Goal: Information Seeking & Learning: Learn about a topic

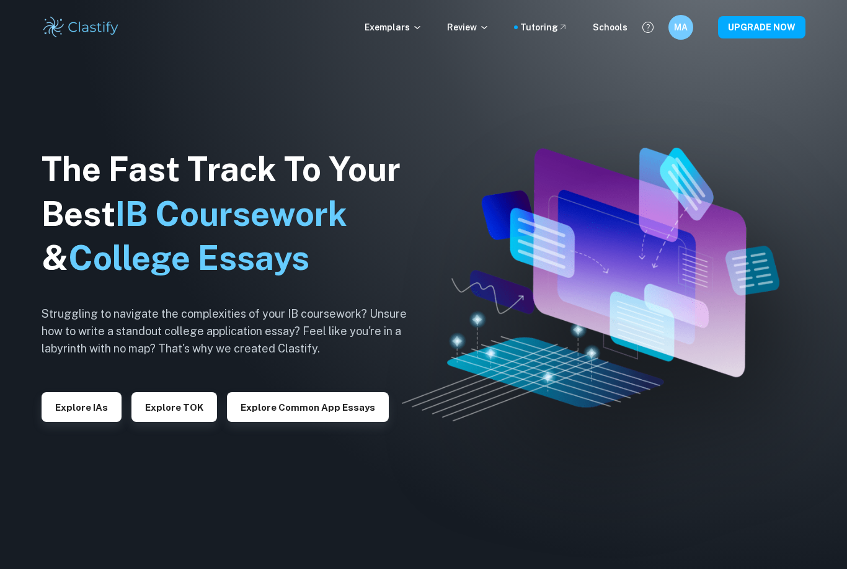
click at [683, 33] on h6 "MA" at bounding box center [681, 27] width 14 height 14
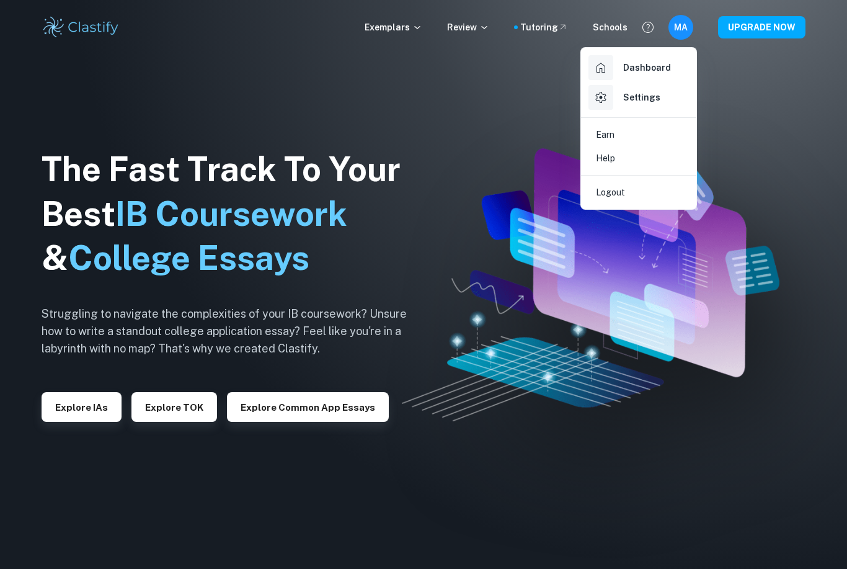
click at [667, 70] on h6 "Dashboard" at bounding box center [647, 68] width 48 height 14
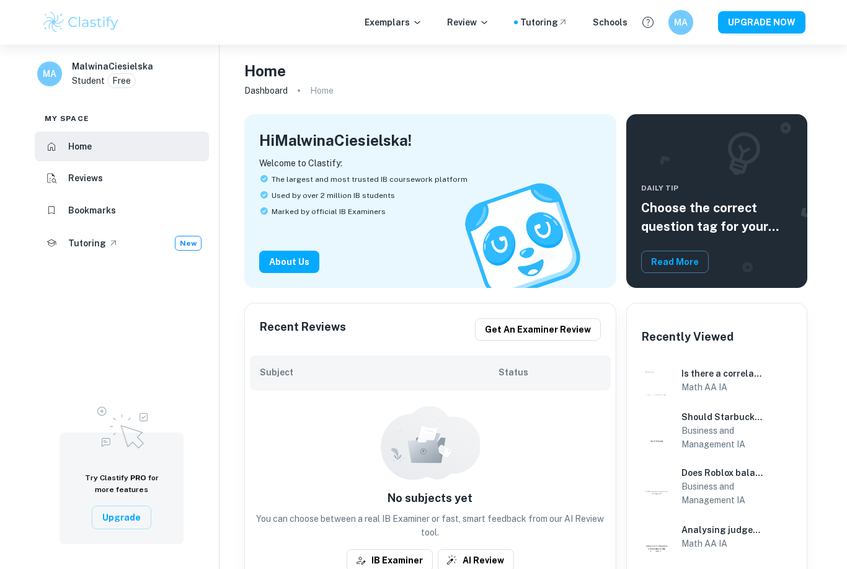
click at [188, 211] on li "Bookmarks" at bounding box center [122, 210] width 174 height 30
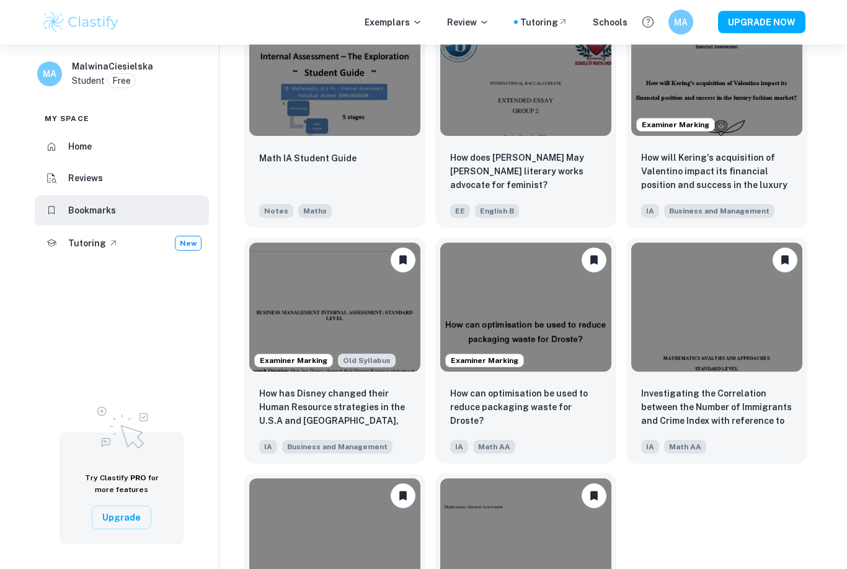
scroll to position [925, 0]
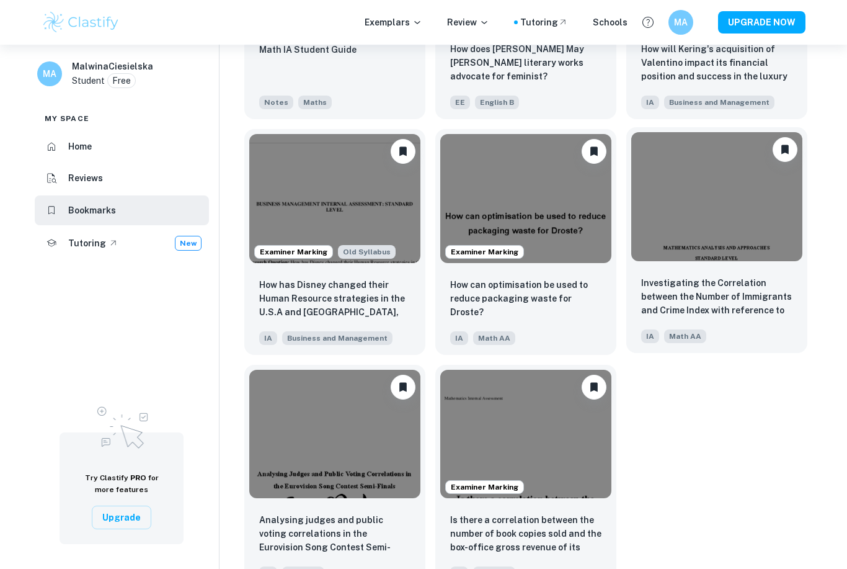
click at [686, 199] on img at bounding box center [716, 196] width 171 height 128
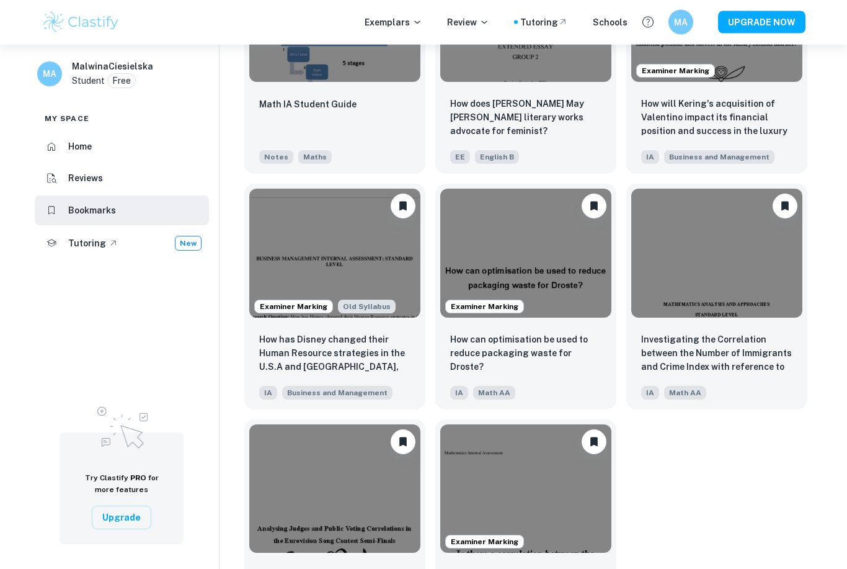
scroll to position [925, 0]
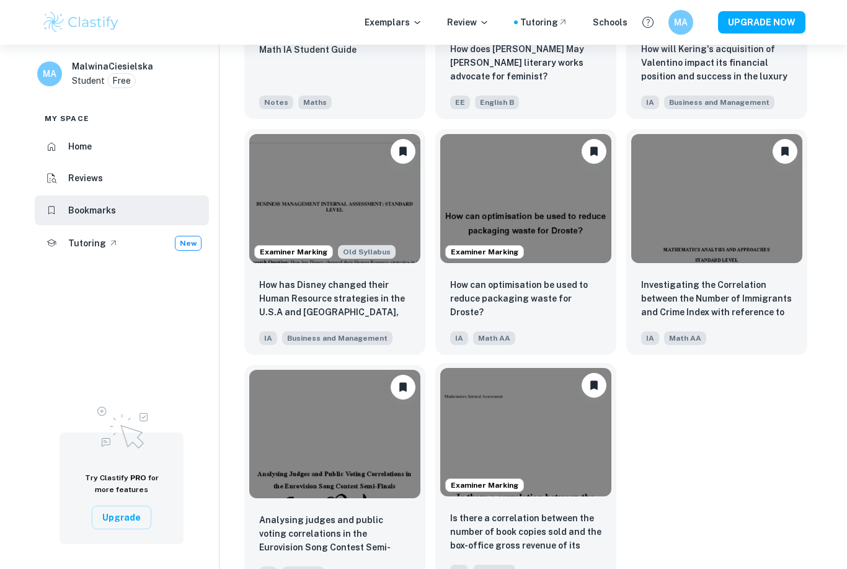
click at [559, 472] on img at bounding box center [525, 432] width 171 height 128
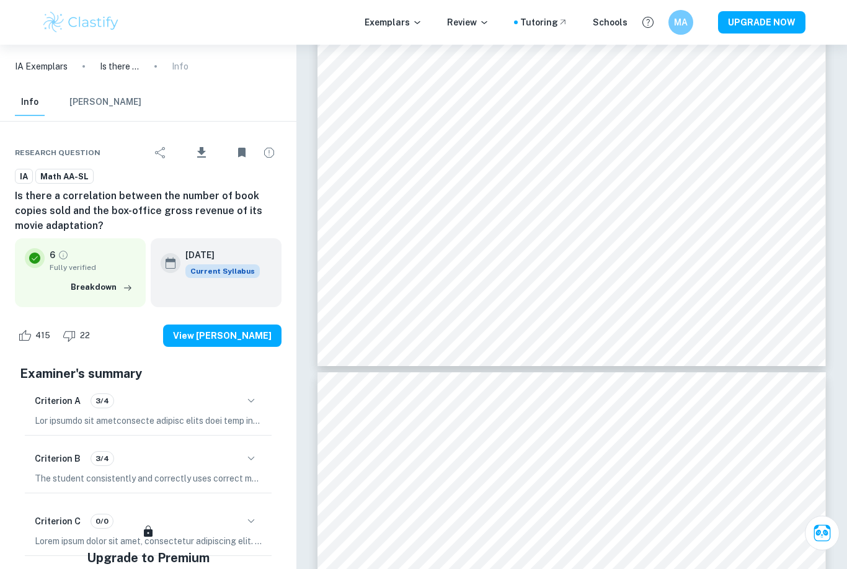
scroll to position [1705, 0]
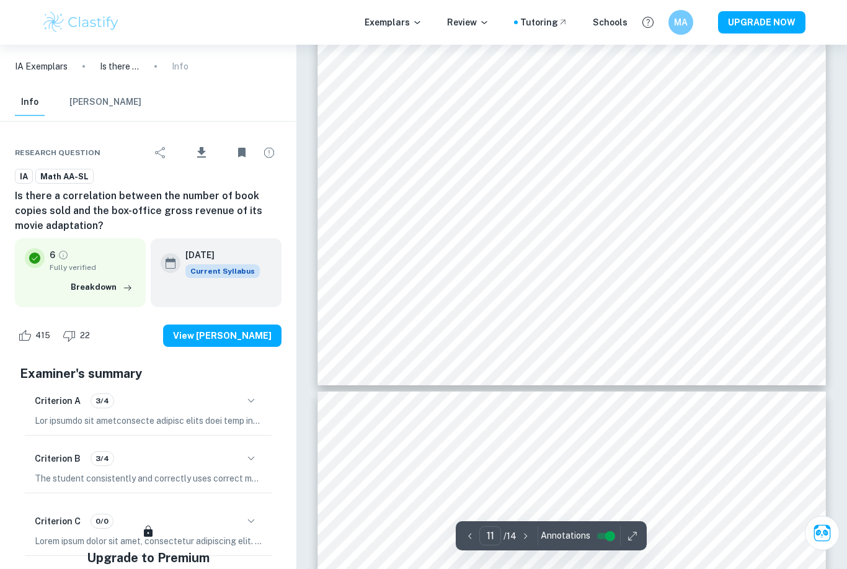
type input "12"
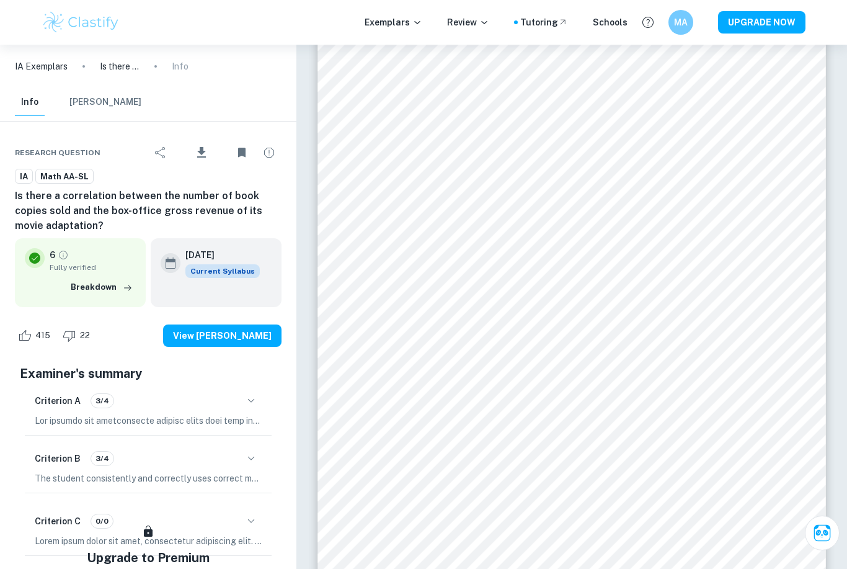
click at [120, 13] on img at bounding box center [81, 22] width 79 height 25
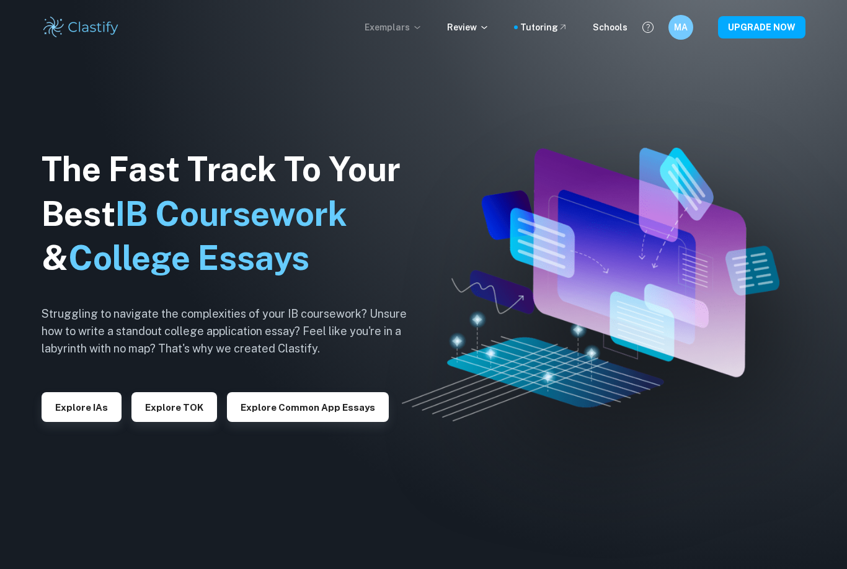
click at [413, 30] on p "Exemplars" at bounding box center [394, 27] width 58 height 14
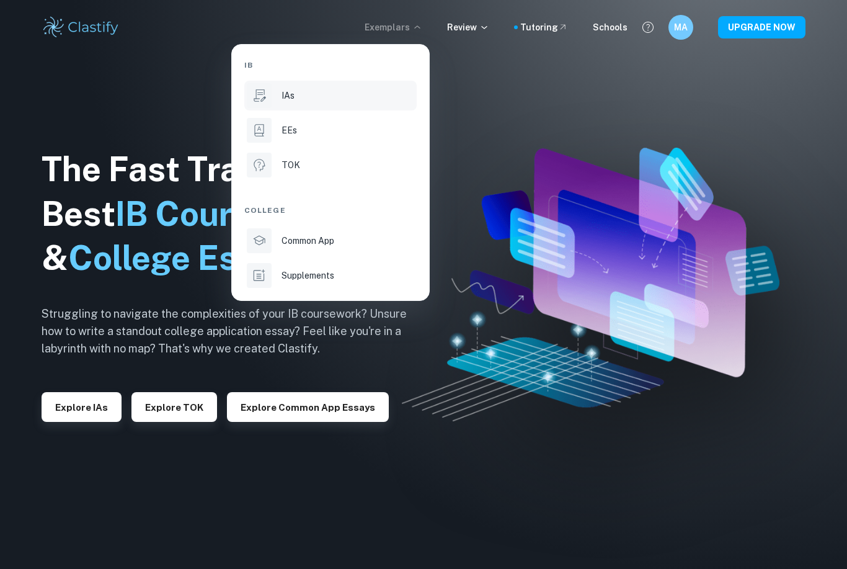
click at [358, 101] on div "IAs" at bounding box center [348, 96] width 133 height 14
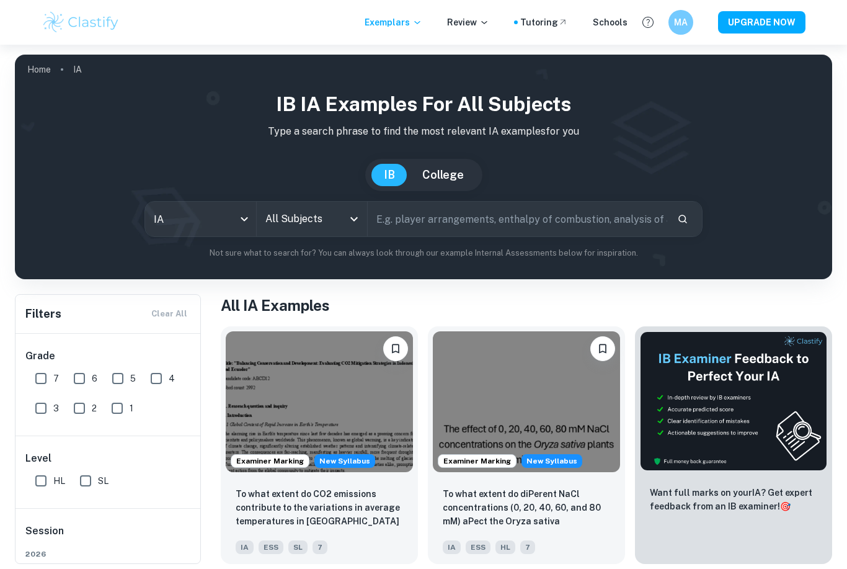
click at [359, 223] on icon "Open" at bounding box center [354, 218] width 15 height 15
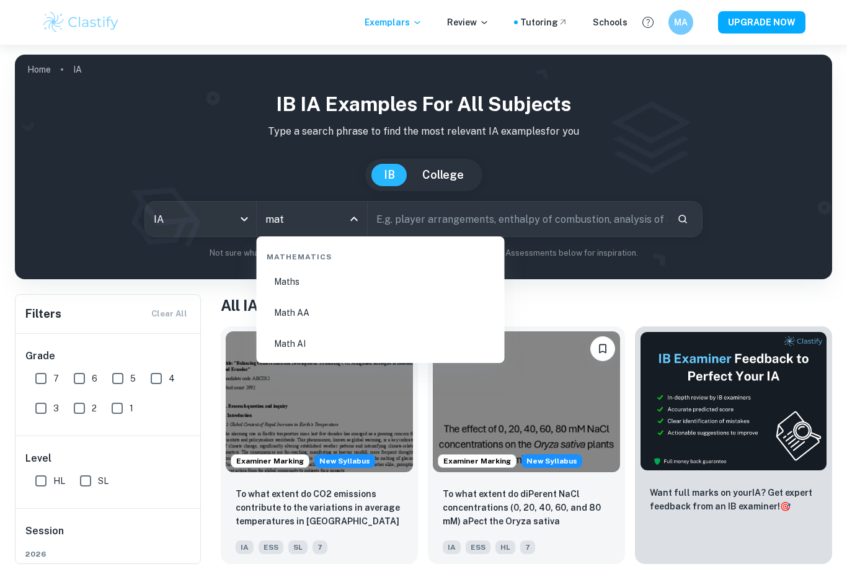
type input "math"
click at [364, 310] on li "Math AA" at bounding box center [381, 312] width 238 height 29
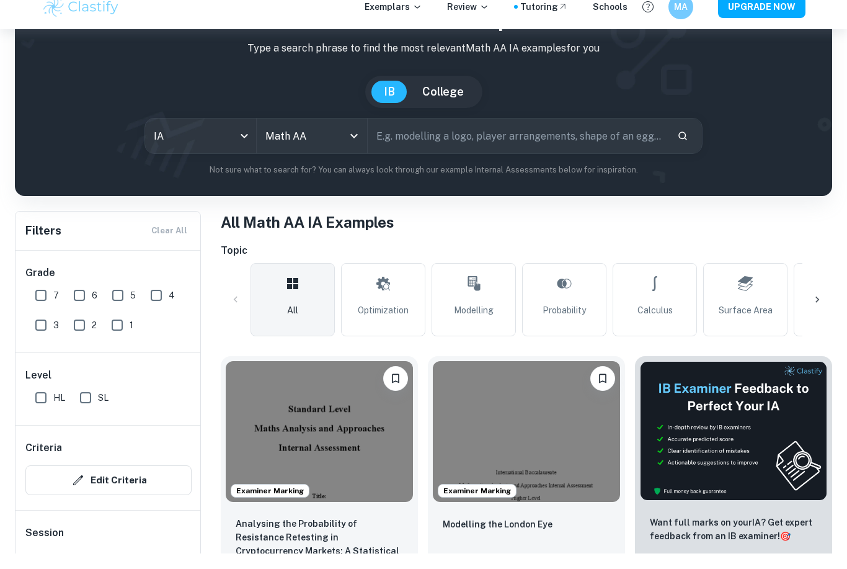
scroll to position [67, 0]
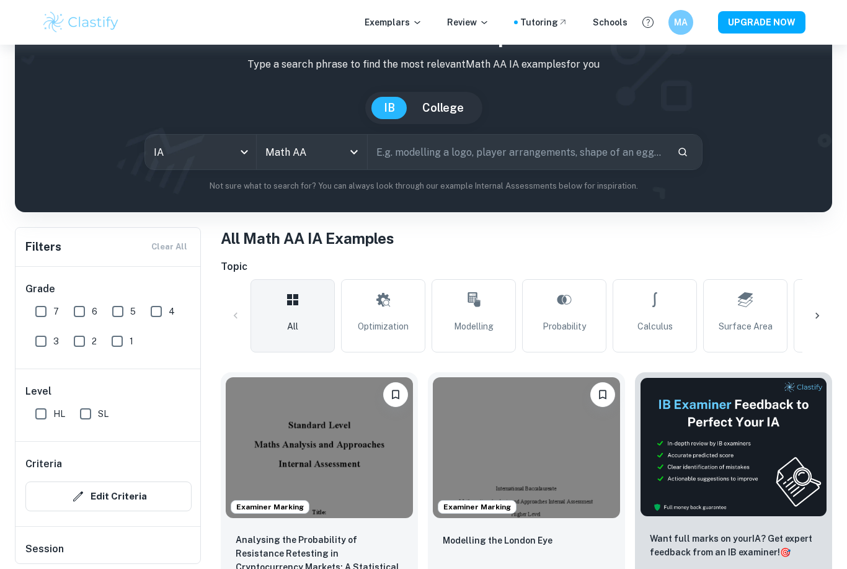
click at [79, 420] on input "SL" at bounding box center [85, 413] width 25 height 25
checkbox input "true"
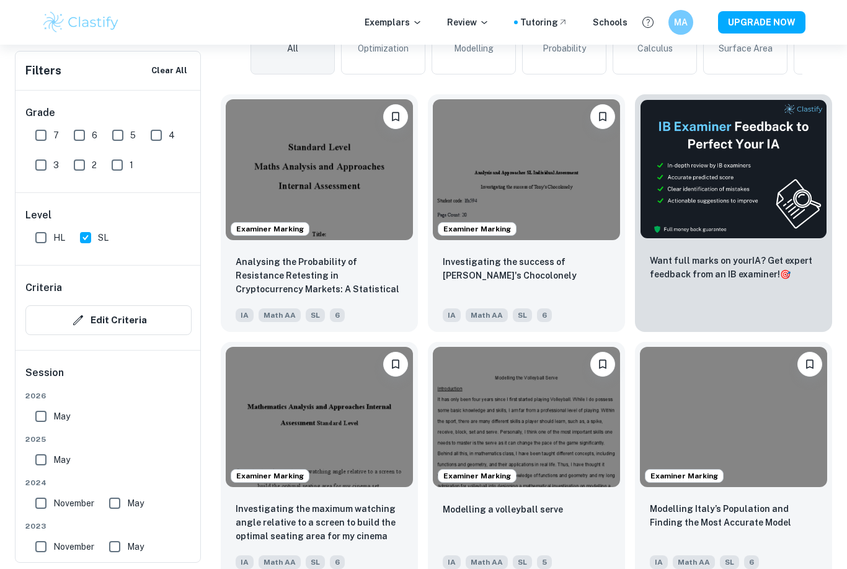
scroll to position [376, 0]
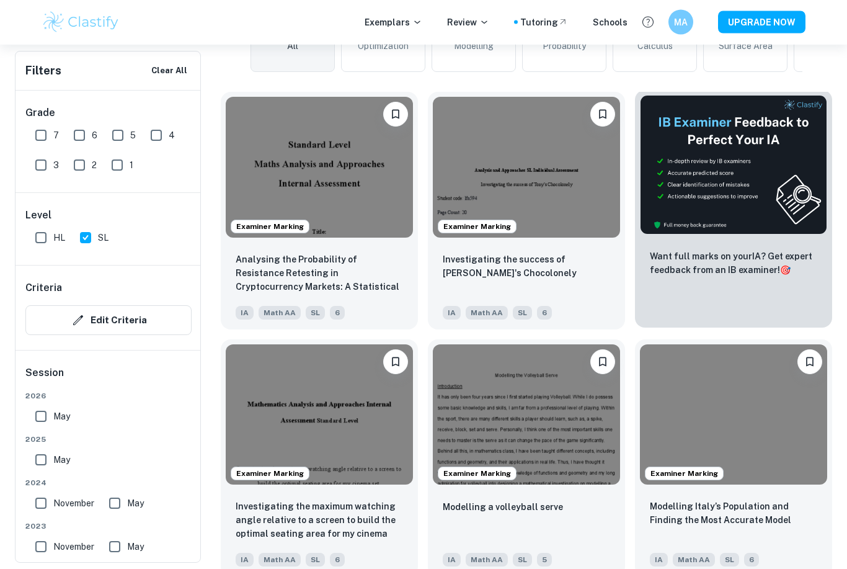
click at [727, 325] on div "Want full marks on your IA ? Get expert feedback from an IB examiner! 🎯" at bounding box center [733, 210] width 197 height 238
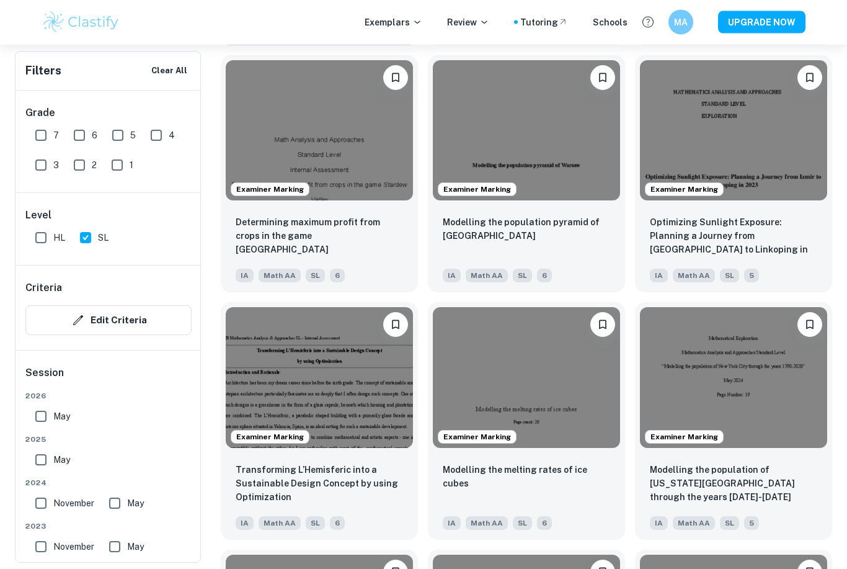
scroll to position [1155, 0]
click at [581, 228] on p "Modelling the population pyramid of [GEOGRAPHIC_DATA]" at bounding box center [526, 226] width 167 height 27
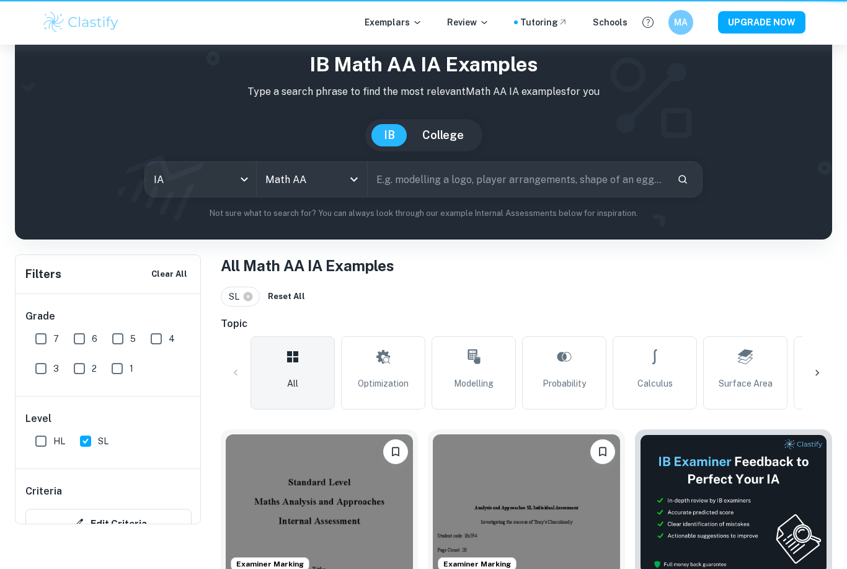
scroll to position [1195, 0]
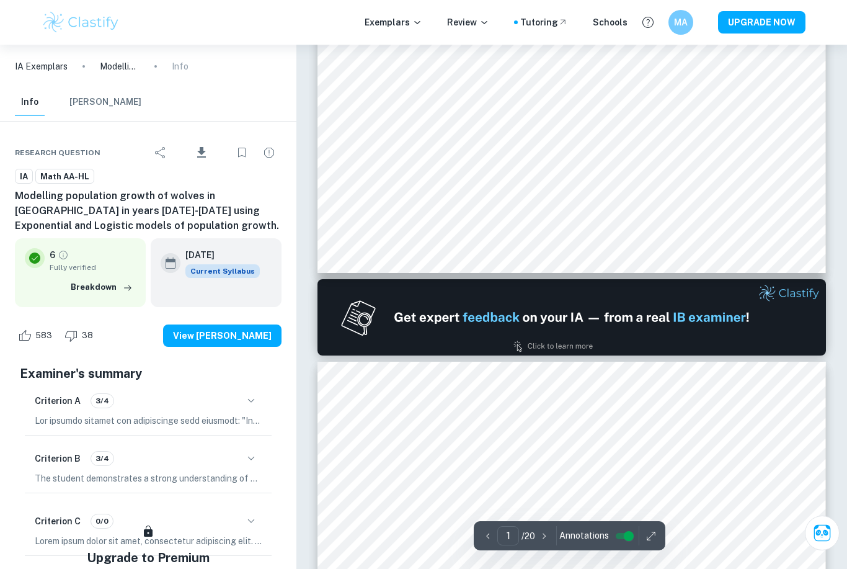
type input "2"
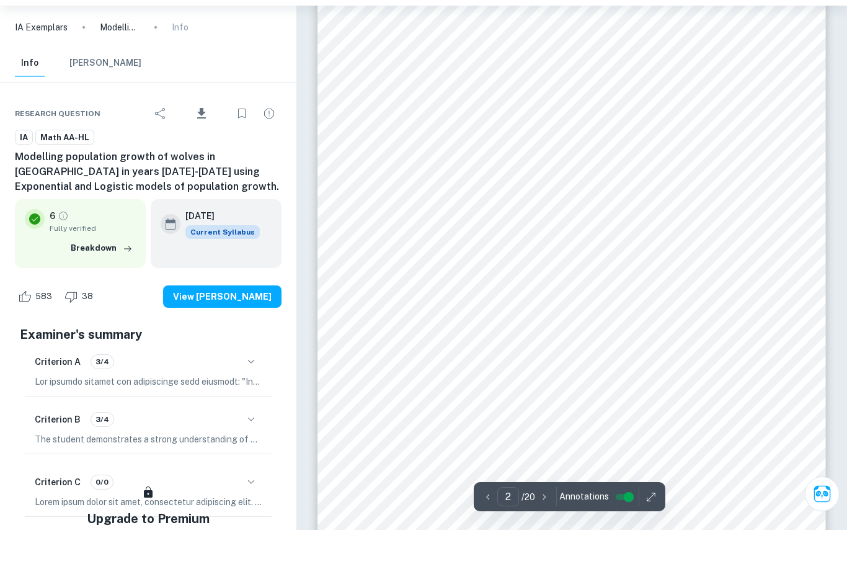
scroll to position [893, 0]
